Goal: Navigation & Orientation: Find specific page/section

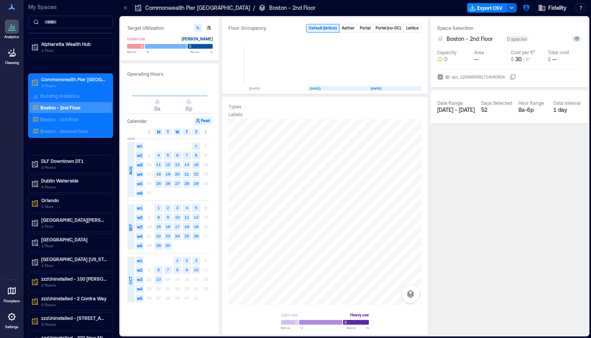
scroll to position [0, 34]
click at [526, 7] on icon "button" at bounding box center [526, 8] width 8 height 8
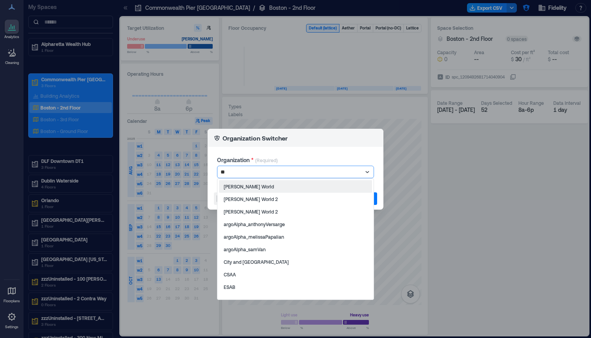
type input "***"
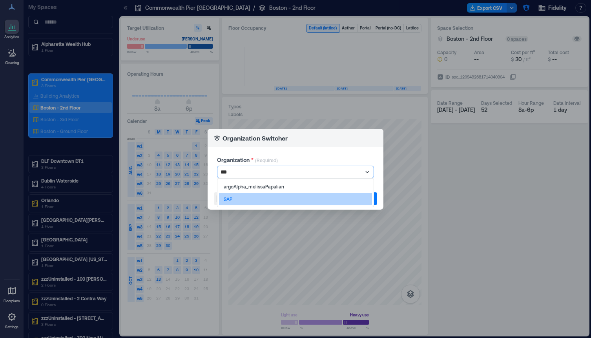
click at [248, 201] on div "SAP" at bounding box center [295, 199] width 153 height 13
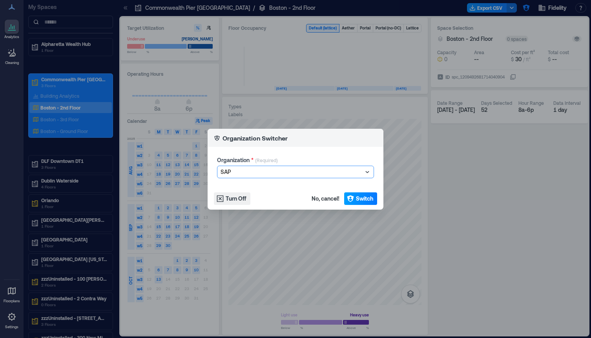
click at [361, 200] on span "Switch" at bounding box center [364, 199] width 17 height 8
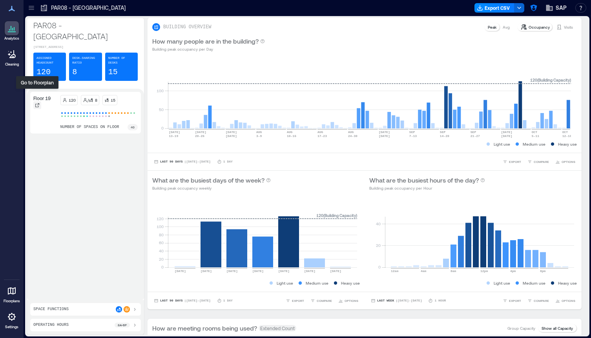
click at [37, 103] on icon at bounding box center [37, 105] width 4 height 4
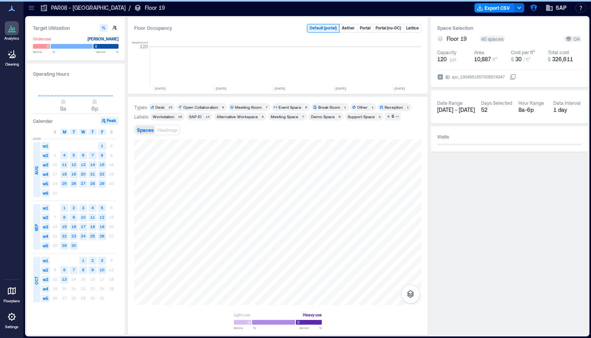
scroll to position [0, 595]
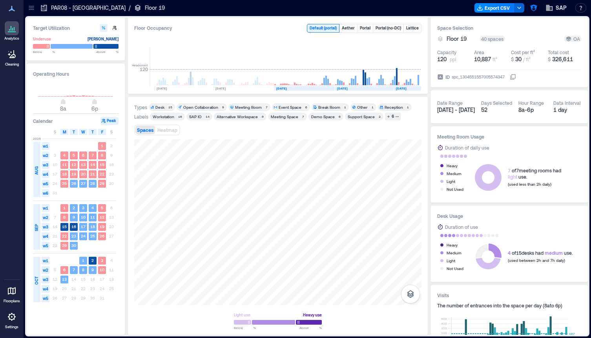
click at [249, 107] on div "Meeting Room" at bounding box center [248, 106] width 27 height 5
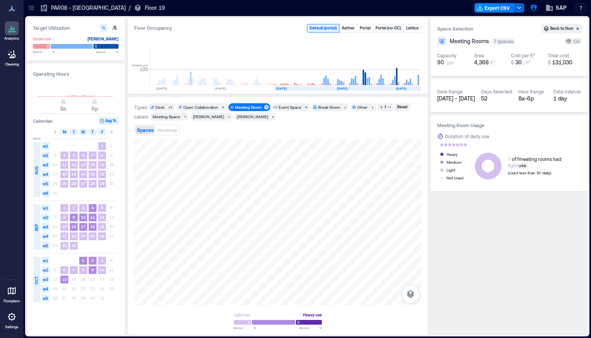
click at [287, 106] on div "Event Space" at bounding box center [290, 106] width 23 height 5
